Goal: Task Accomplishment & Management: Manage account settings

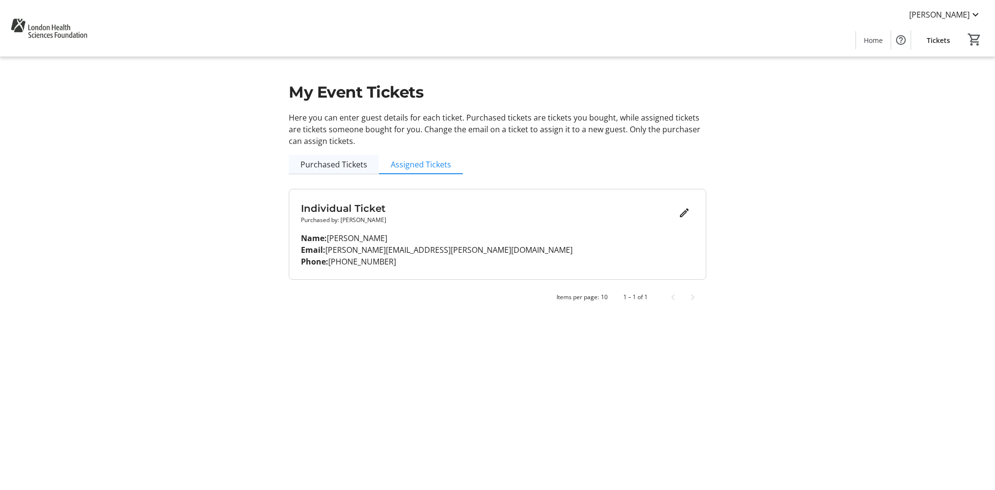
click at [354, 164] on span "Purchased Tickets" at bounding box center [334, 165] width 67 height 8
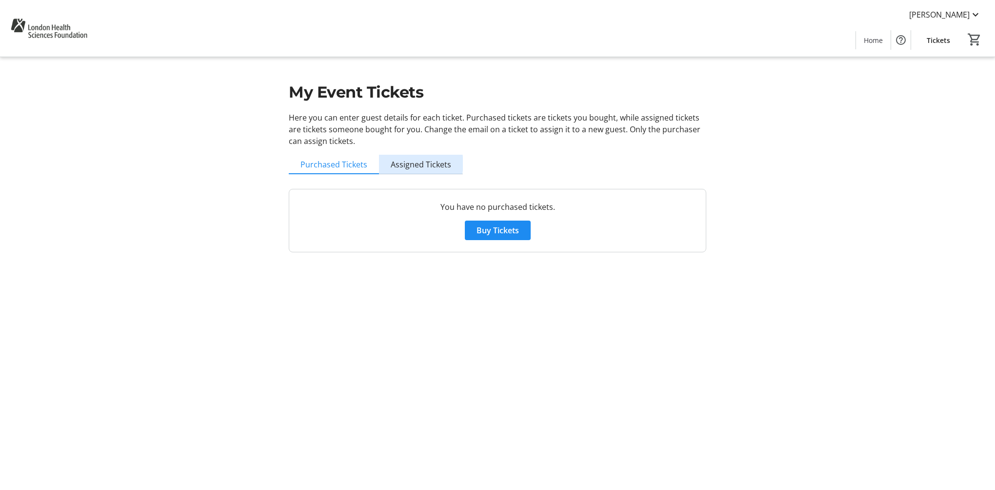
click at [413, 163] on span "Assigned Tickets" at bounding box center [421, 165] width 60 height 8
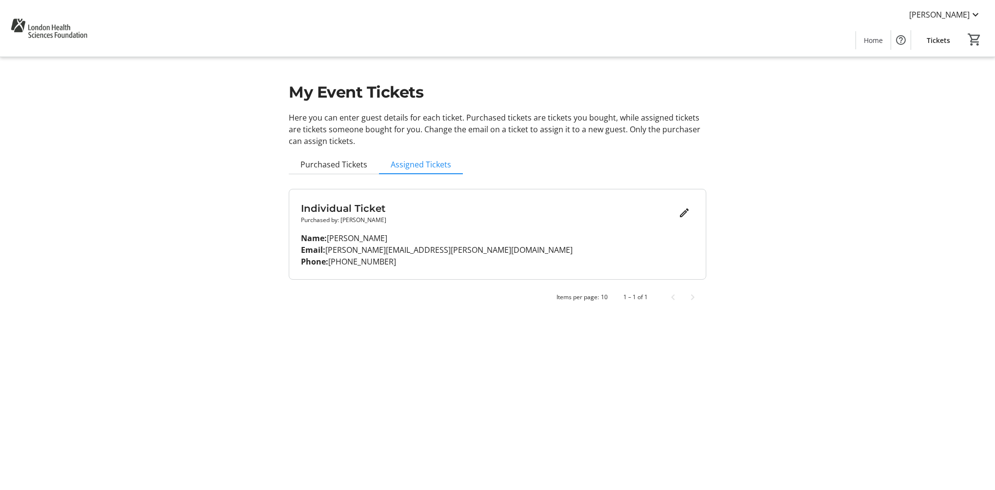
click at [812, 244] on div "My Event Tickets Here you can enter guest details for each ticket. Purchased ti…" at bounding box center [498, 159] width 644 height 319
click at [966, 11] on span "[PERSON_NAME]" at bounding box center [939, 15] width 60 height 12
click at [934, 112] on span "Log Out" at bounding box center [947, 108] width 67 height 12
